Goal: Information Seeking & Learning: Learn about a topic

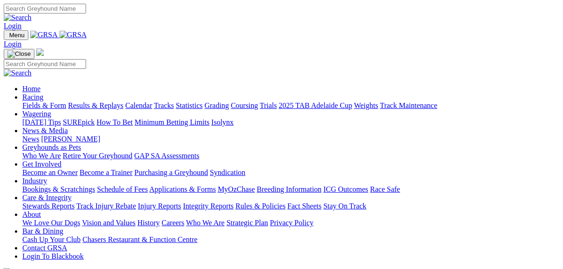
click at [51, 101] on link "Fields & Form" at bounding box center [44, 105] width 44 height 8
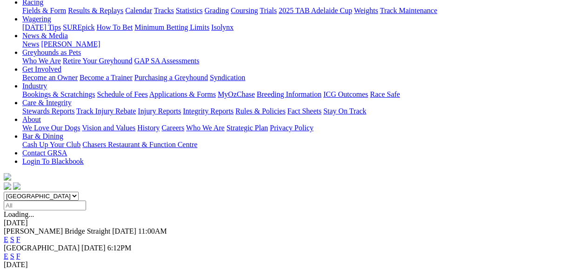
scroll to position [149, 0]
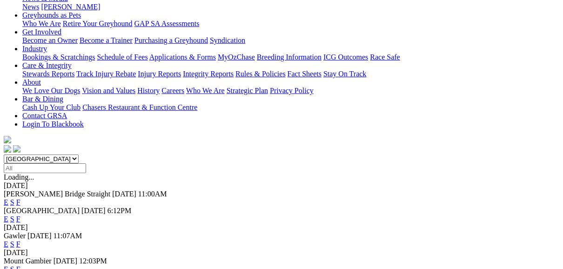
click at [20, 240] on link "F" at bounding box center [18, 244] width 4 height 8
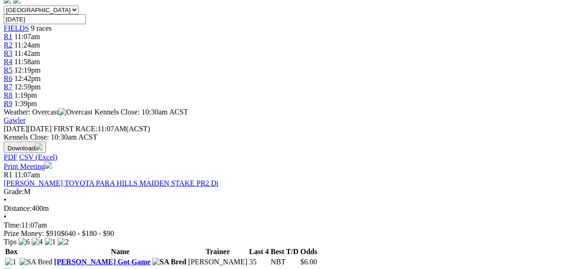
scroll to position [335, 0]
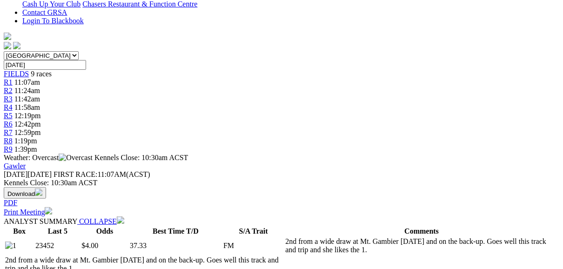
scroll to position [260, 0]
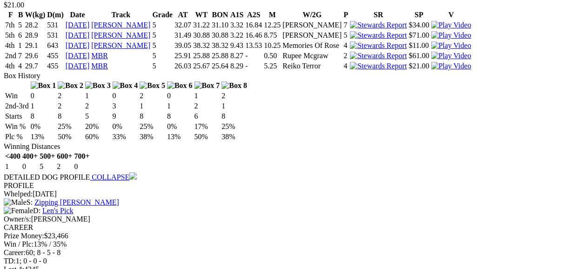
scroll to position [1972, 0]
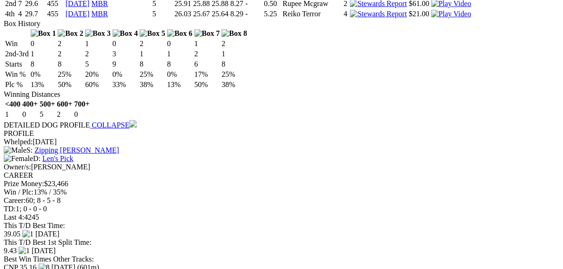
scroll to position [2047, 0]
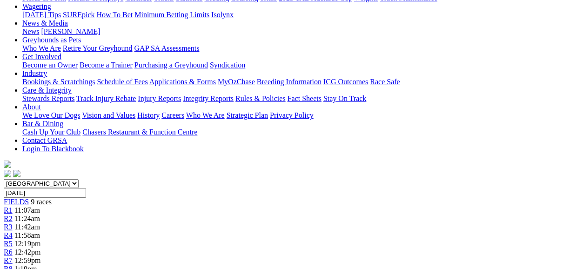
scroll to position [112, 0]
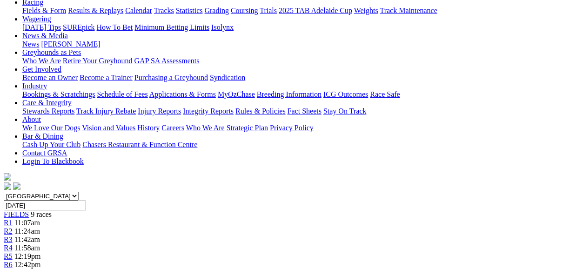
click at [13, 227] on span "R2" at bounding box center [8, 231] width 9 height 8
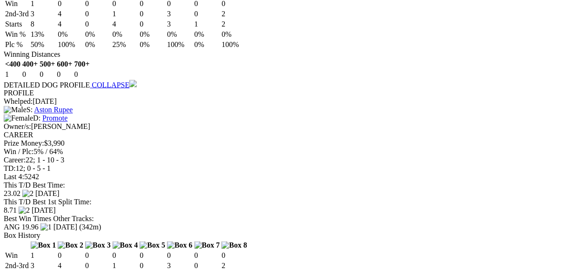
scroll to position [1153, 0]
